Goal: Task Accomplishment & Management: Use online tool/utility

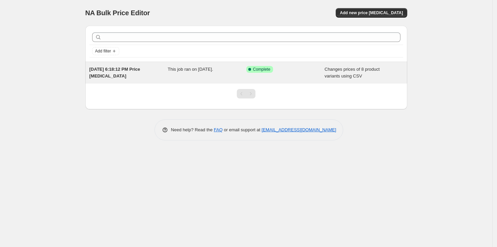
click at [211, 64] on div "[DATE] 6:18:12 PM Price [MEDICAL_DATA] This job ran on [DATE]. Success Complete…" at bounding box center [246, 73] width 322 height 22
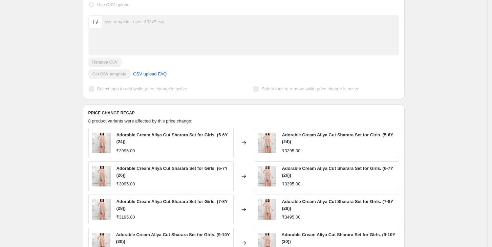
scroll to position [175, 0]
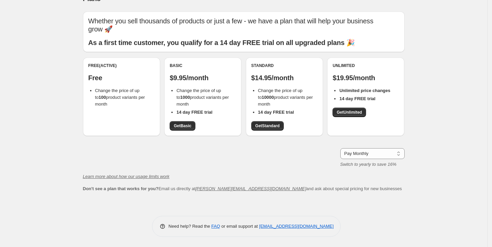
scroll to position [14, 0]
click at [273, 129] on link "Get Standard" at bounding box center [267, 125] width 33 height 9
